Goal: Information Seeking & Learning: Learn about a topic

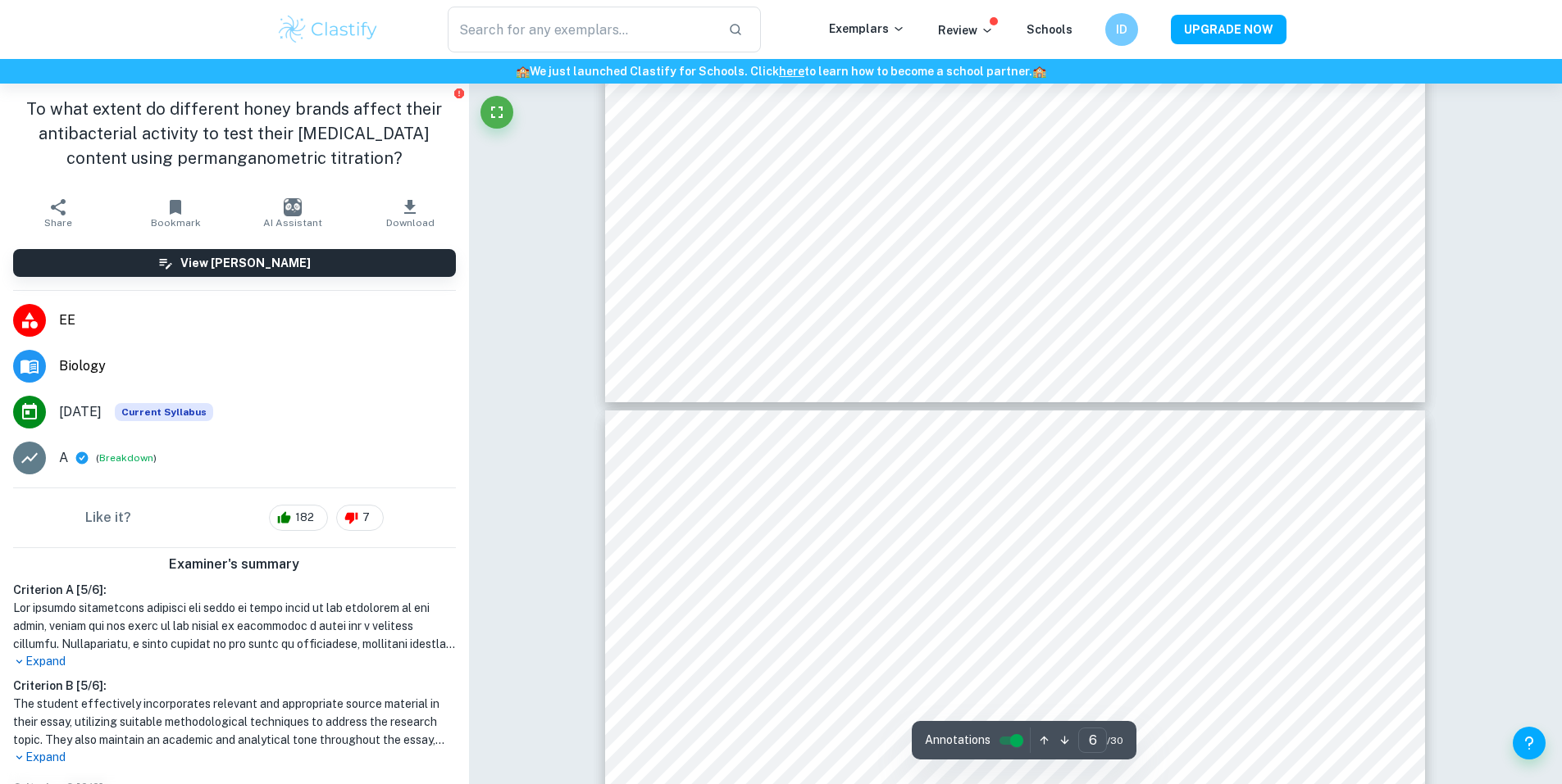
type input "7"
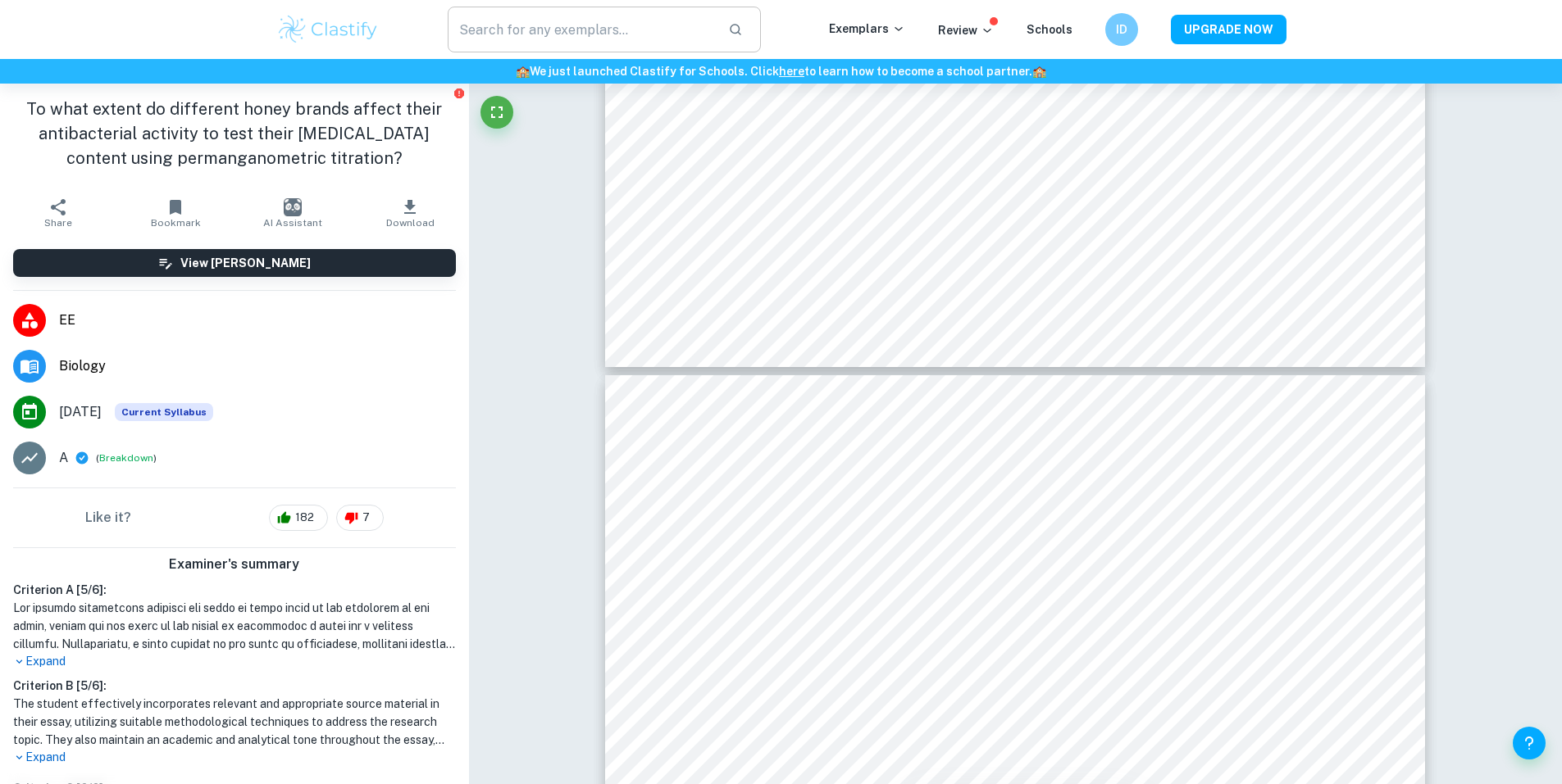
click at [508, 25] on input "text" at bounding box center [581, 29] width 268 height 46
type input "biology ee"
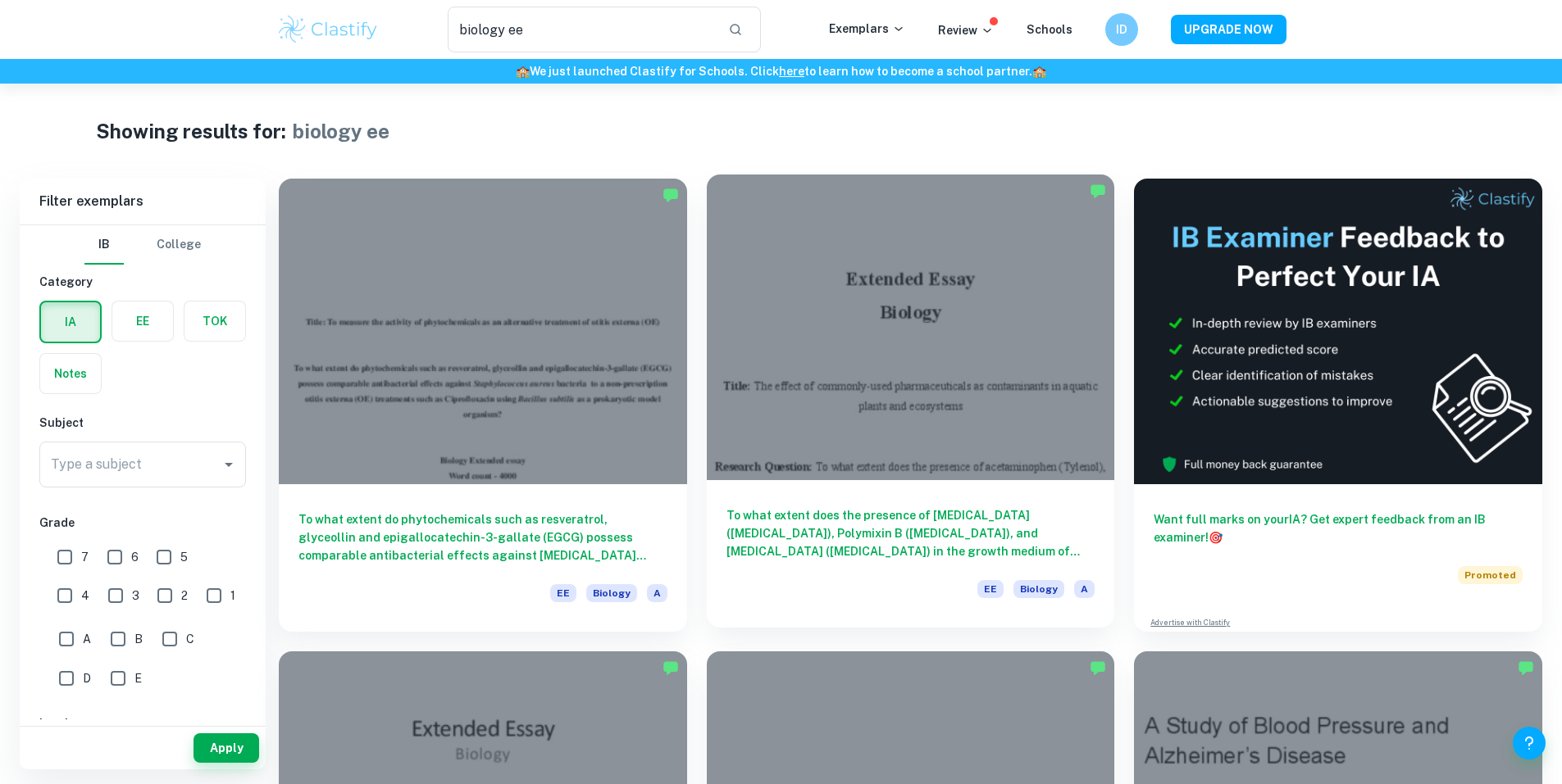
click at [796, 480] on div "To what extent does the presence of [MEDICAL_DATA] ([MEDICAL_DATA]), Polymixin …" at bounding box center [911, 554] width 409 height 148
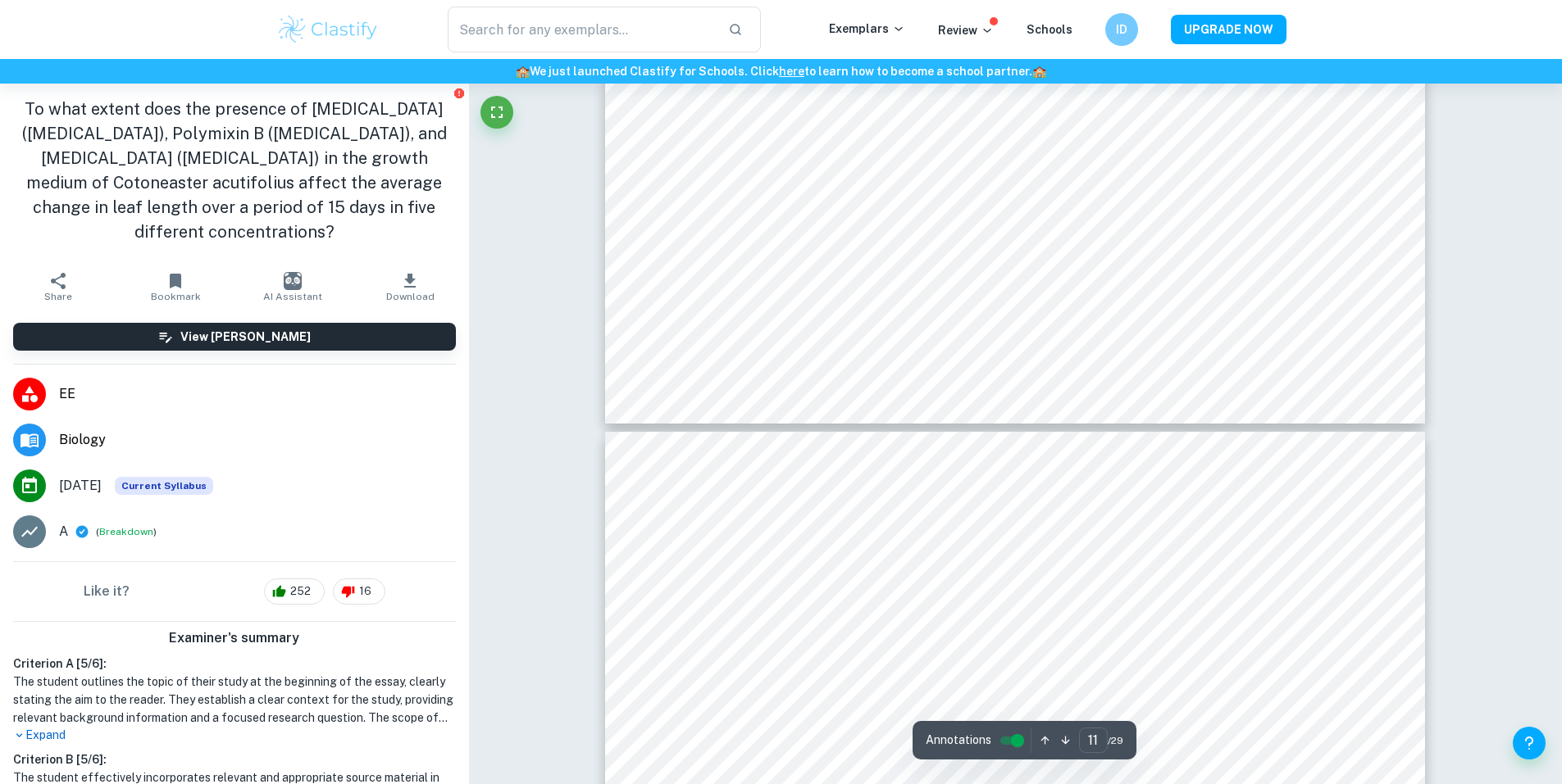
scroll to position [11408, 0]
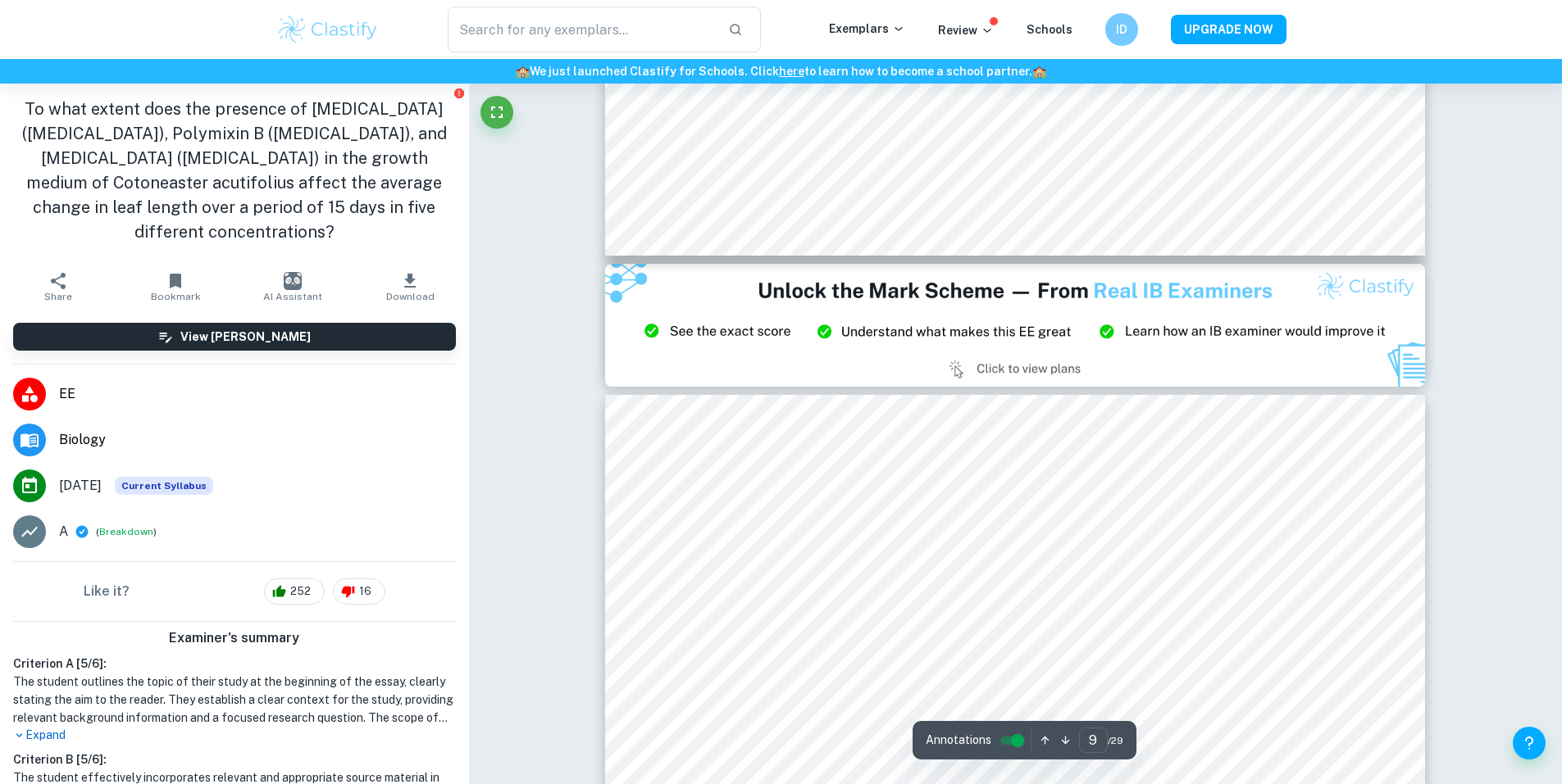
type input "8"
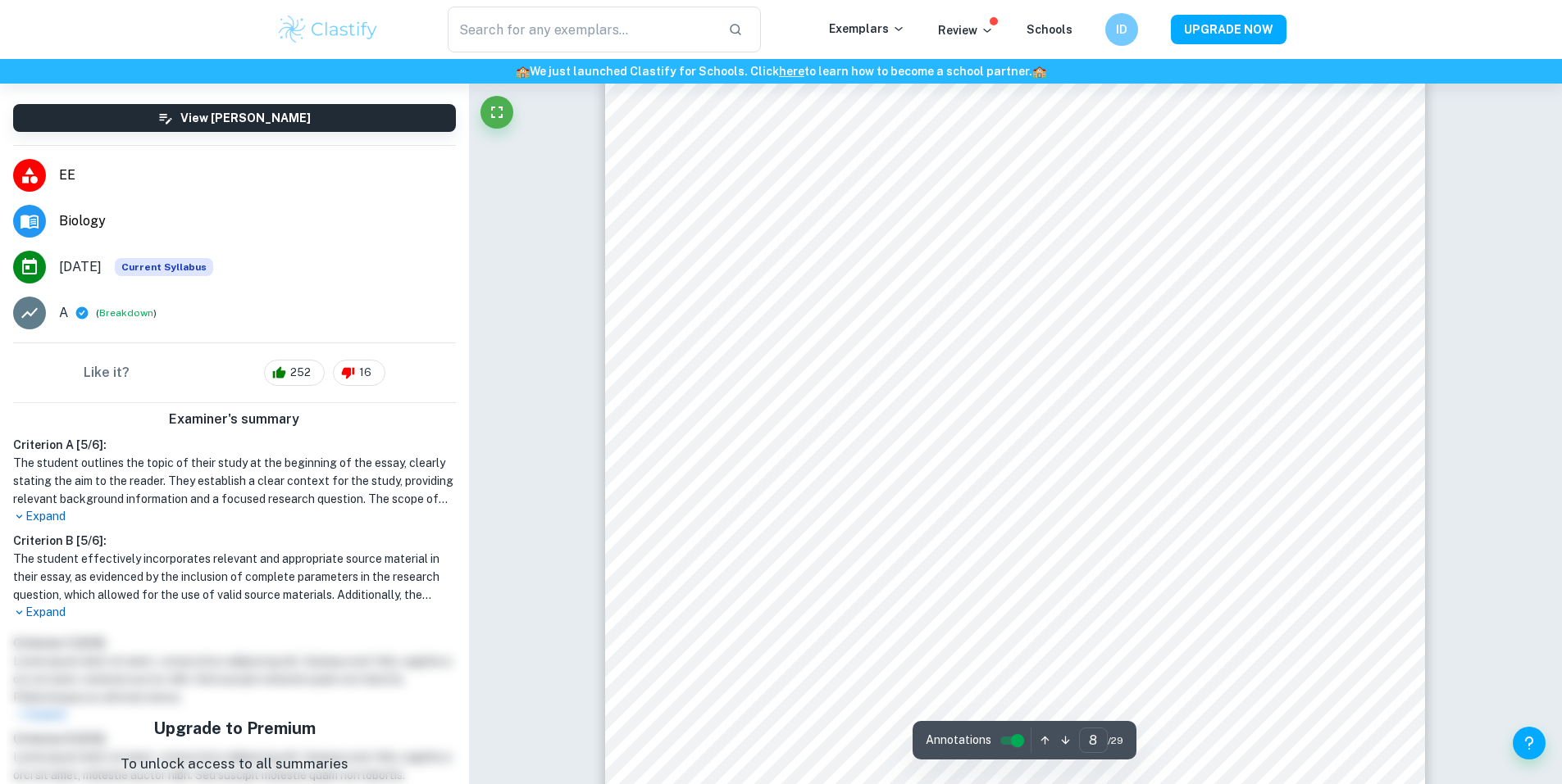
scroll to position [394, 0]
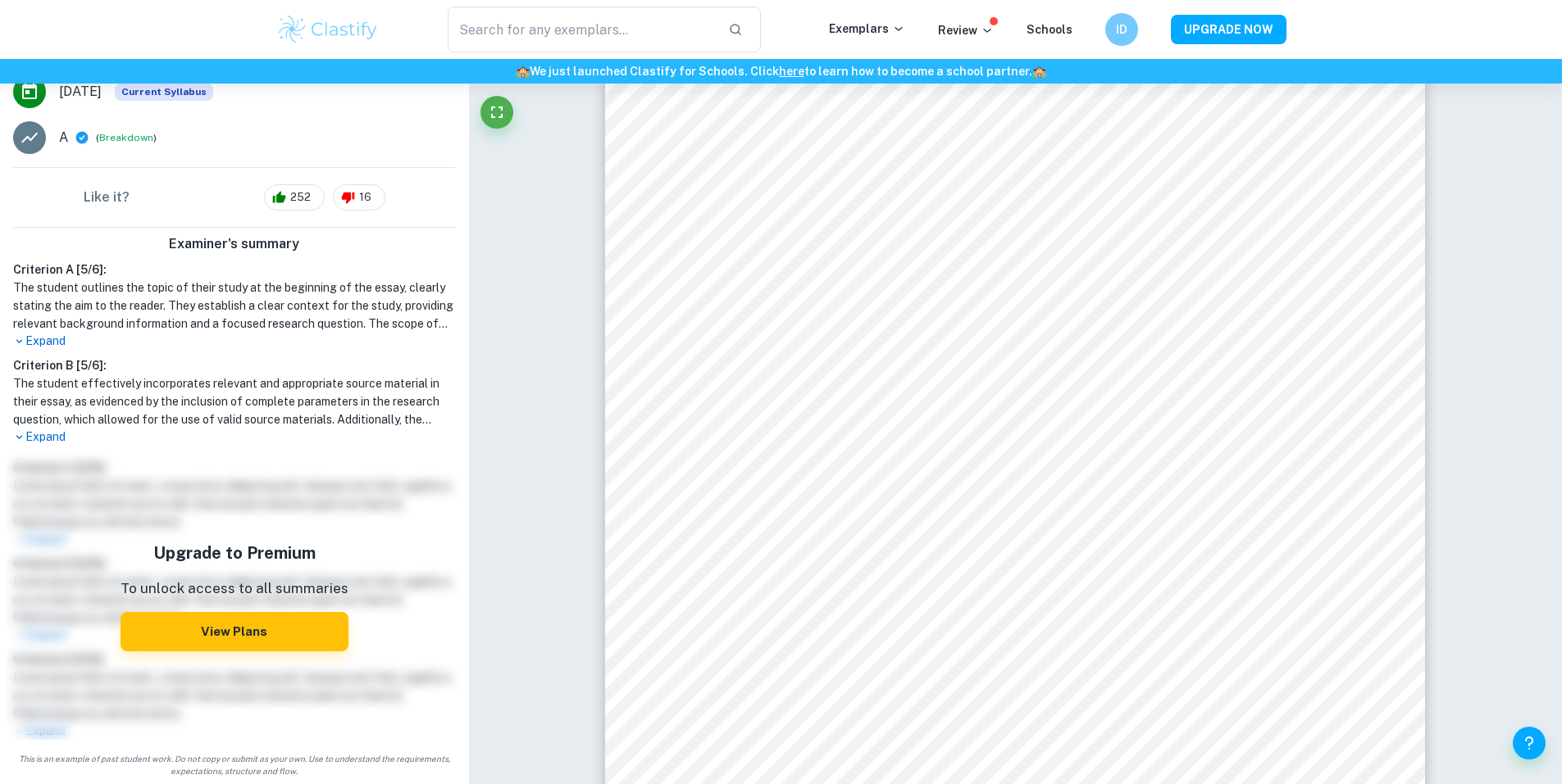
type input "biology ee"
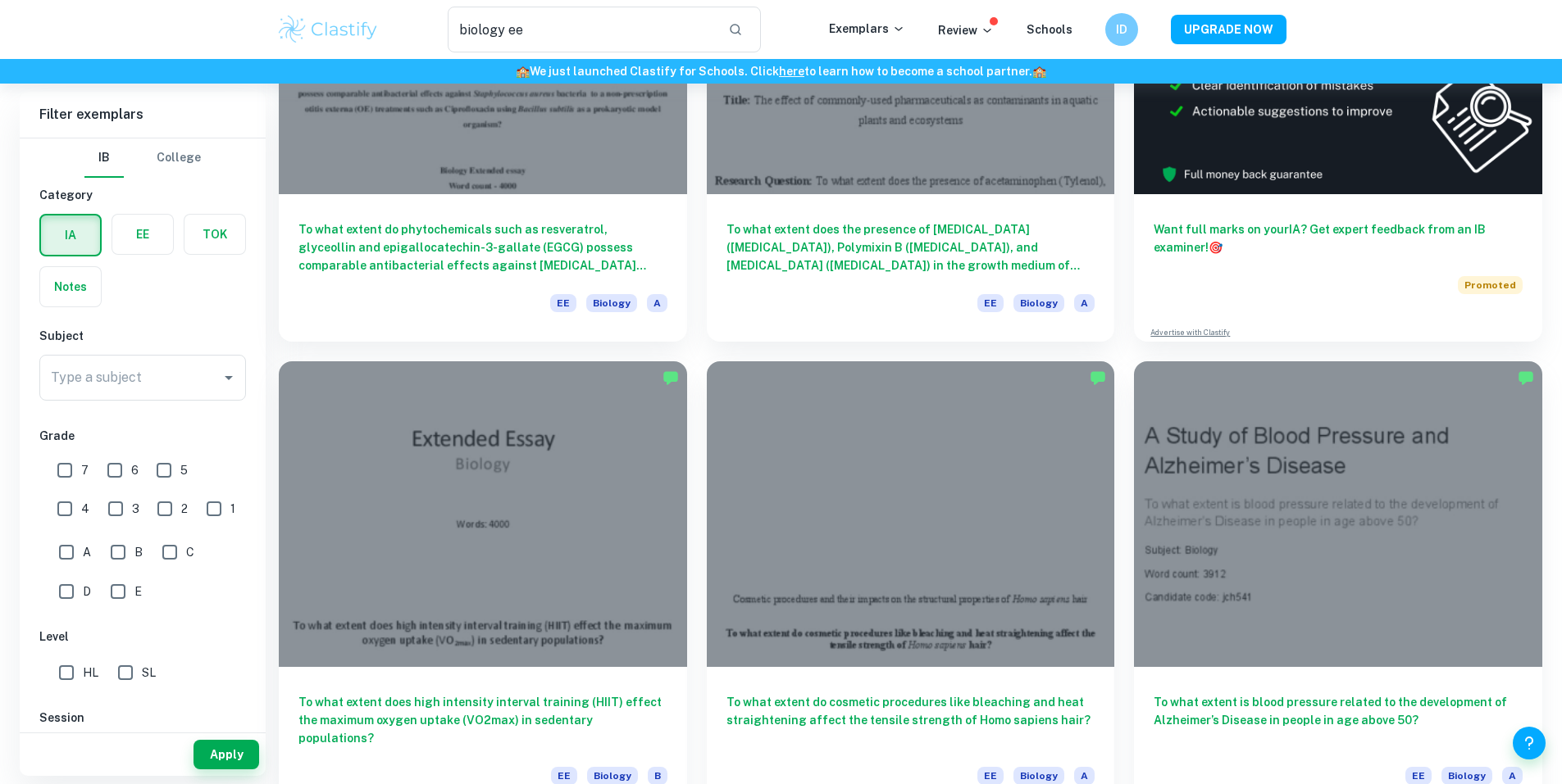
scroll to position [573, 0]
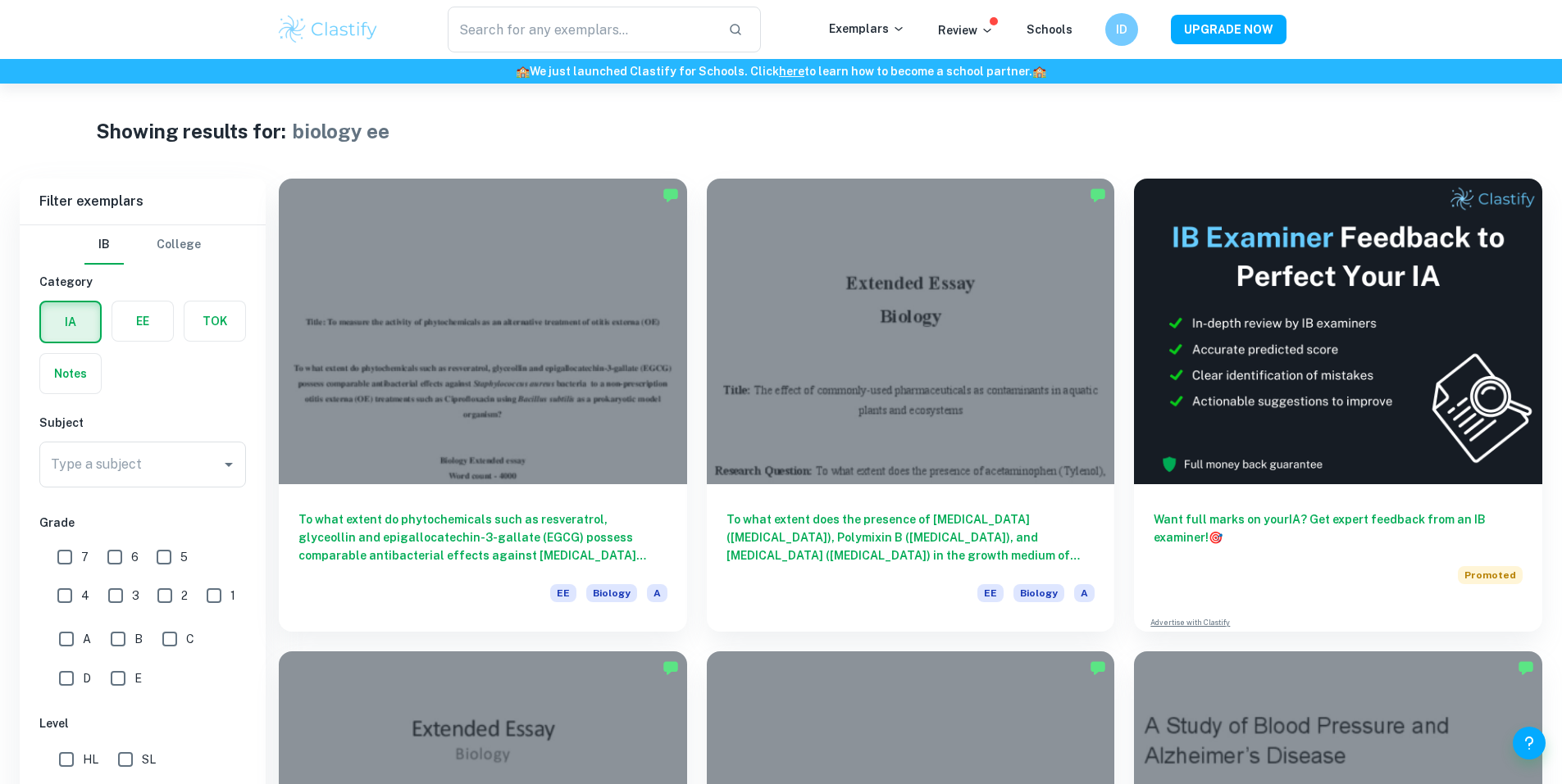
type input "biology ee"
